Goal: Transaction & Acquisition: Purchase product/service

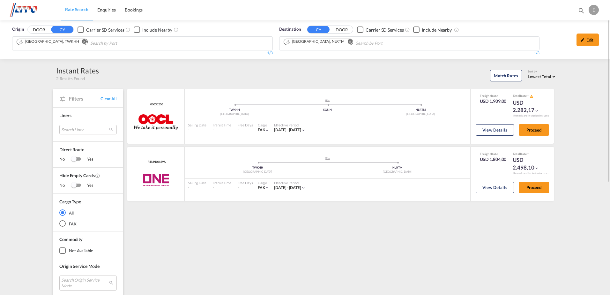
click at [82, 42] on md-icon "Remove" at bounding box center [84, 41] width 5 height 5
click at [64, 42] on div "Origin DOOR CY Carrier SD Services Include Nearby [GEOGRAPHIC_DATA], [GEOGRAPHI…" at bounding box center [305, 39] width 610 height 39
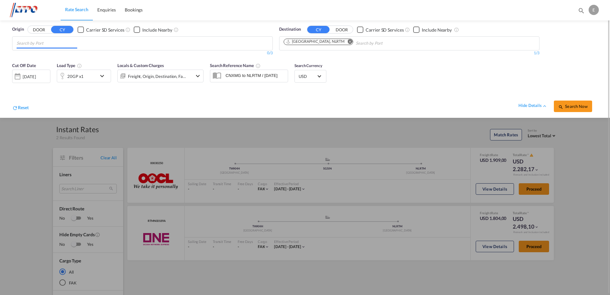
click at [61, 43] on input "Chips input." at bounding box center [47, 43] width 61 height 10
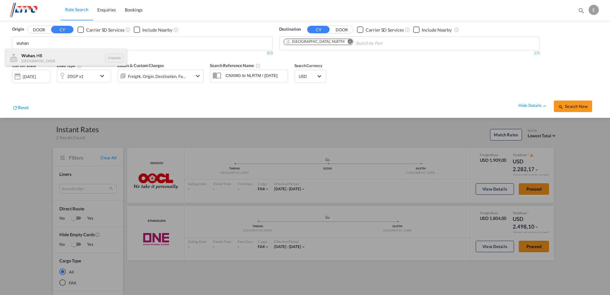
type input "wuhan"
click at [36, 56] on div "Wuhan , HB China CNNHN" at bounding box center [65, 58] width 121 height 19
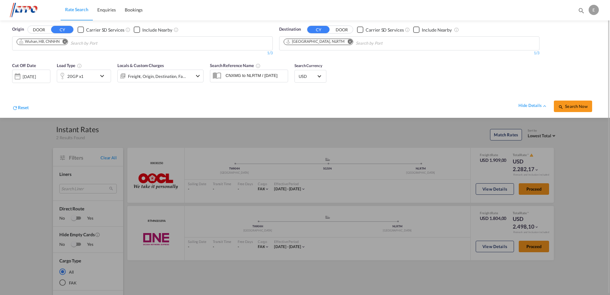
click at [103, 77] on md-icon "icon-chevron-down" at bounding box center [103, 76] width 11 height 8
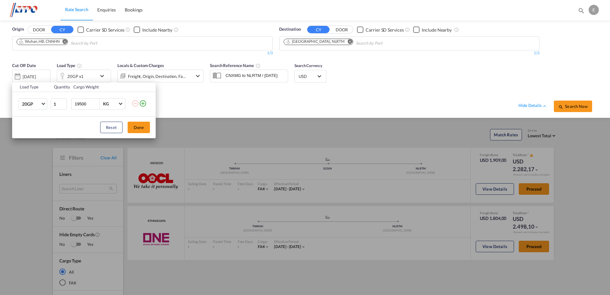
click at [78, 103] on input "19500" at bounding box center [87, 104] width 26 height 11
type input "17000"
click at [141, 125] on button "Done" at bounding box center [139, 127] width 22 height 11
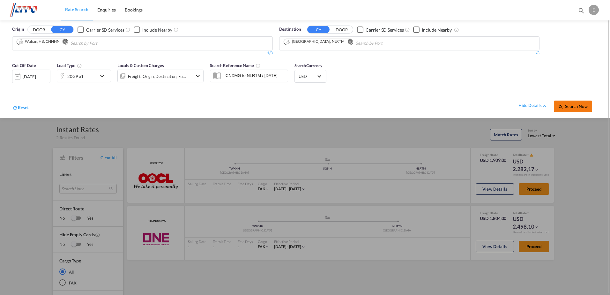
click at [487, 108] on md-icon "icon-magnify" at bounding box center [561, 106] width 5 height 5
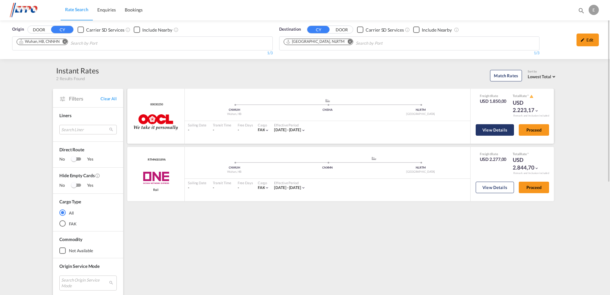
click at [487, 131] on button "View Details" at bounding box center [495, 129] width 38 height 11
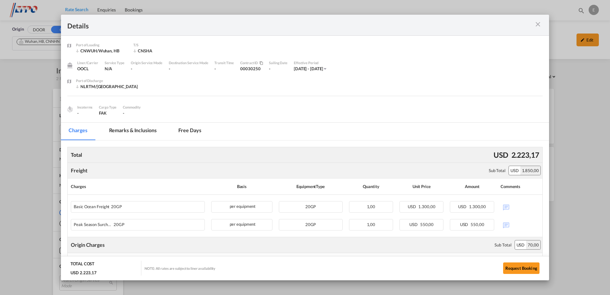
drag, startPoint x: 537, startPoint y: 26, endPoint x: 534, endPoint y: 27, distance: 3.3
click at [487, 26] on md-icon "icon-close m-3 fg-AAA8AD cursor" at bounding box center [538, 24] width 8 height 8
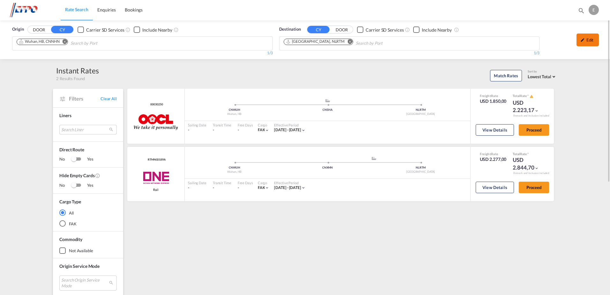
click at [487, 38] on div "Edit" at bounding box center [588, 40] width 22 height 13
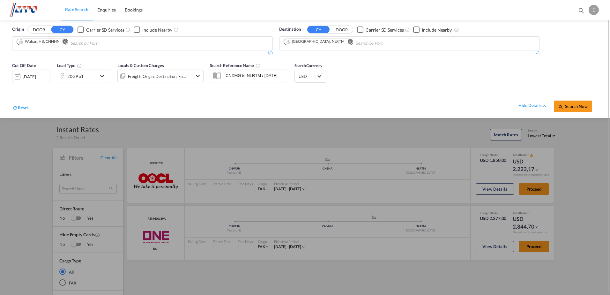
click at [104, 76] on md-icon "icon-chevron-down" at bounding box center [103, 76] width 11 height 8
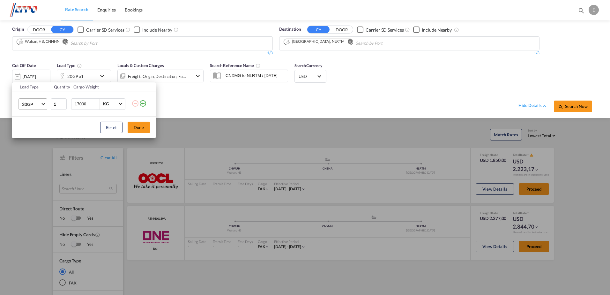
click at [44, 106] on md-select-value "20GP" at bounding box center [34, 104] width 26 height 11
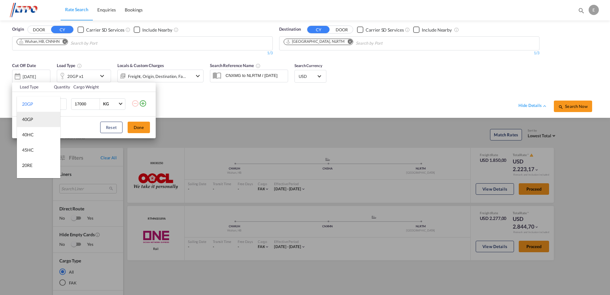
click at [33, 124] on md-option "40GP" at bounding box center [38, 119] width 43 height 15
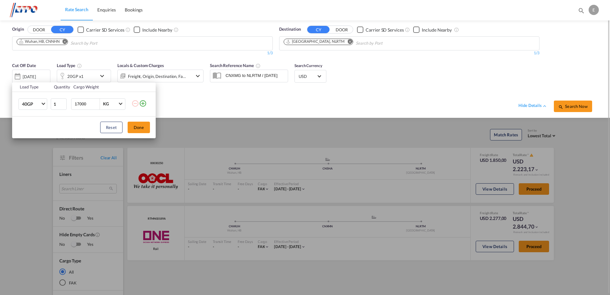
click at [140, 129] on button "Done" at bounding box center [139, 127] width 22 height 11
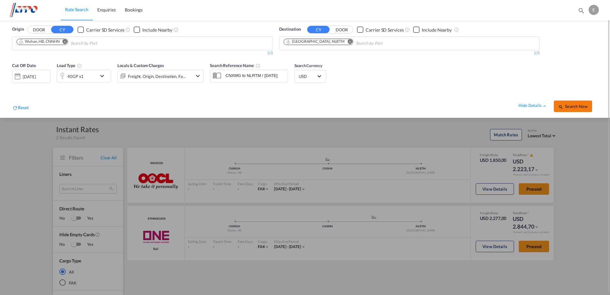
drag, startPoint x: 593, startPoint y: 110, endPoint x: 585, endPoint y: 109, distance: 7.8
click at [487, 109] on div "Search Now" at bounding box center [576, 103] width 44 height 18
click at [487, 77] on div "Cut Off Date [DATE] [DATE] Load Type 40GP x1 Locals & Custom Charges Freight, O…" at bounding box center [305, 88] width 598 height 59
click at [487, 105] on span "Search Now" at bounding box center [573, 106] width 29 height 5
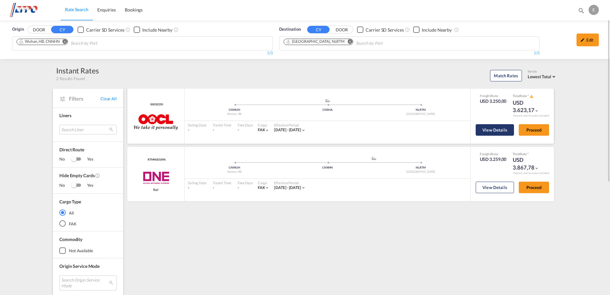
click at [487, 130] on button "View Details" at bounding box center [495, 129] width 38 height 11
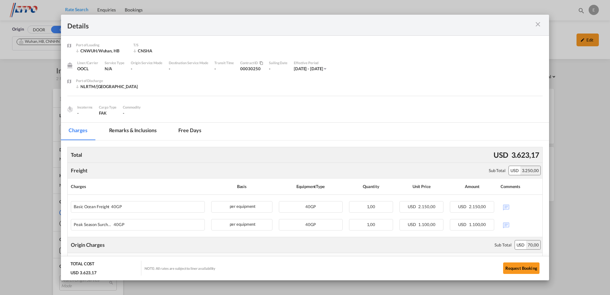
click at [487, 23] on md-icon "icon-close m-3 fg-AAA8AD cursor" at bounding box center [538, 24] width 8 height 8
